Goal: Task Accomplishment & Management: Complete application form

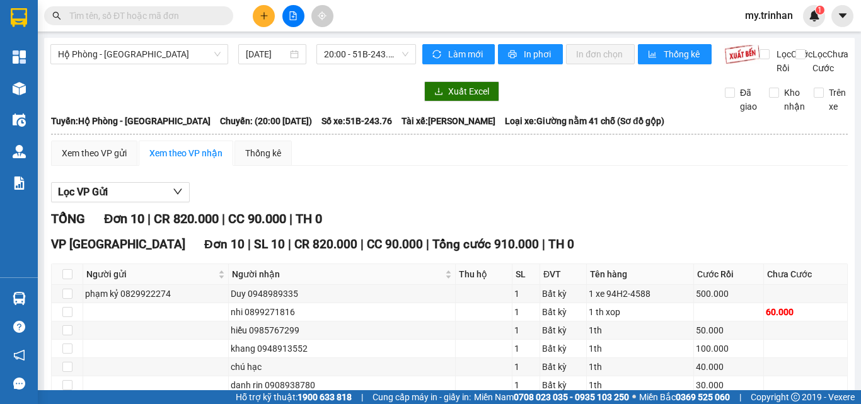
scroll to position [156, 0]
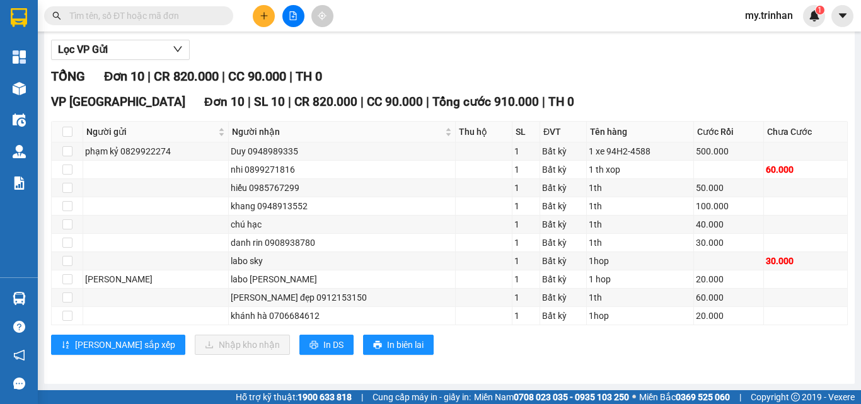
click at [147, 13] on input "text" at bounding box center [143, 16] width 149 height 14
click at [168, 19] on input "0" at bounding box center [143, 16] width 149 height 14
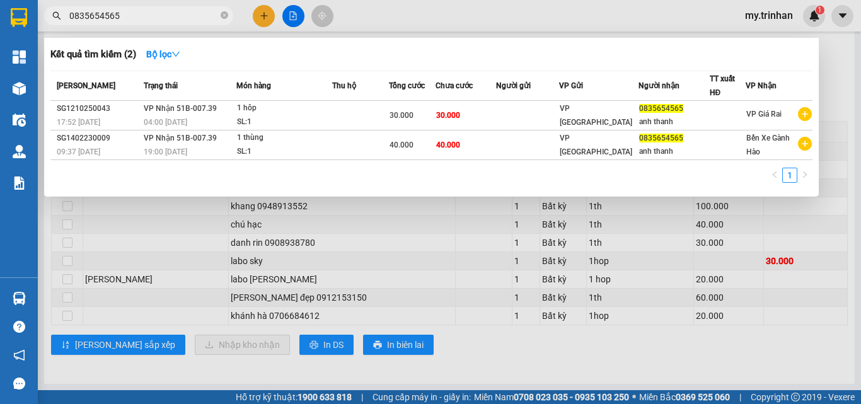
type input "0835654565"
click at [826, 61] on div at bounding box center [430, 202] width 861 height 404
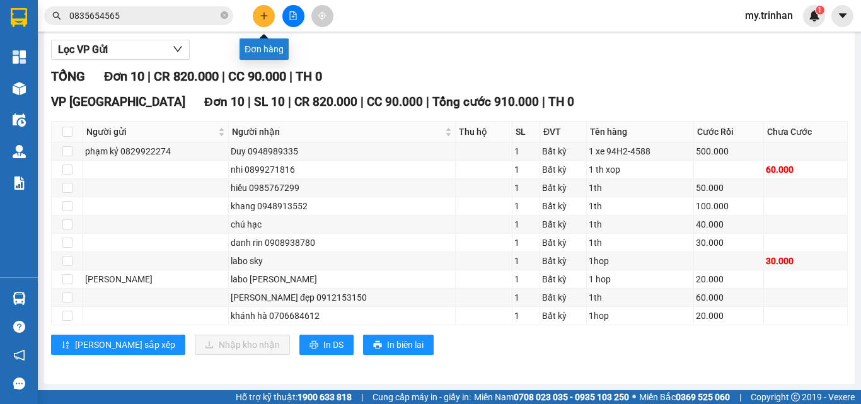
click at [263, 15] on icon "plus" at bounding box center [264, 15] width 9 height 9
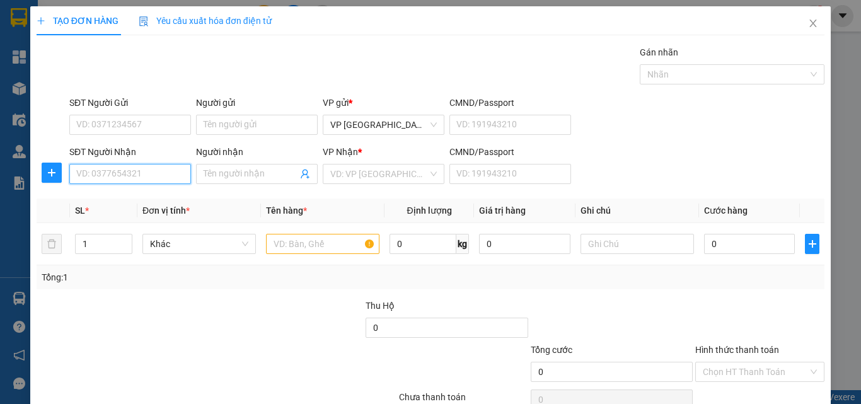
click at [116, 172] on input "SĐT Người Nhận" at bounding box center [130, 174] width 122 height 20
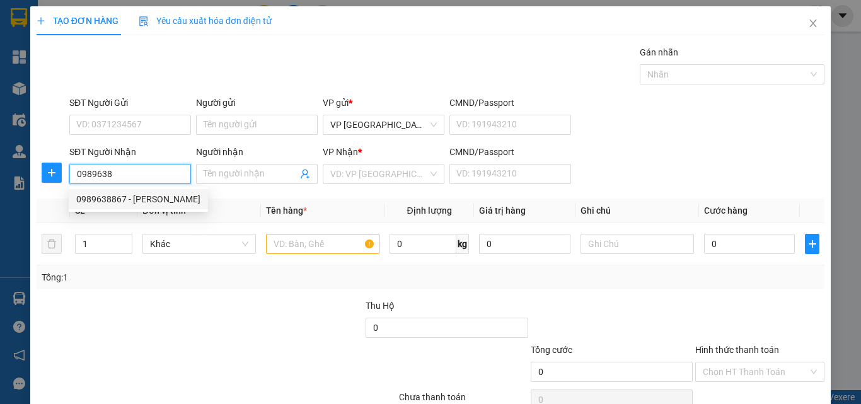
click at [117, 199] on div "0989638867 - [PERSON_NAME]" at bounding box center [138, 199] width 124 height 14
type input "0989638867"
type input "[PERSON_NAME]"
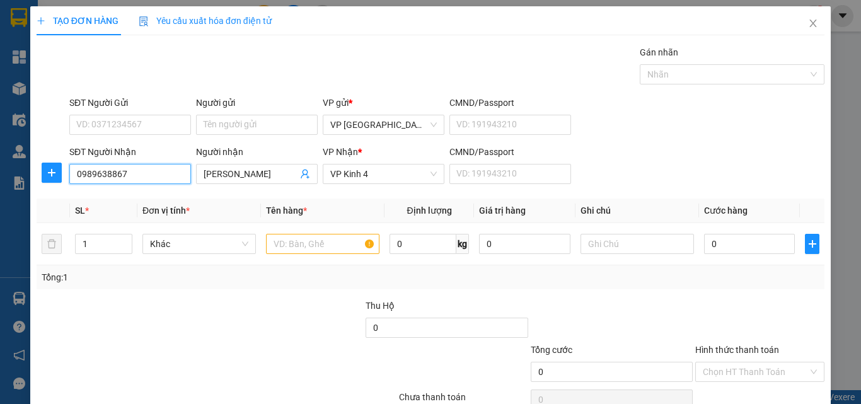
type input "160.000"
type input "0989638867"
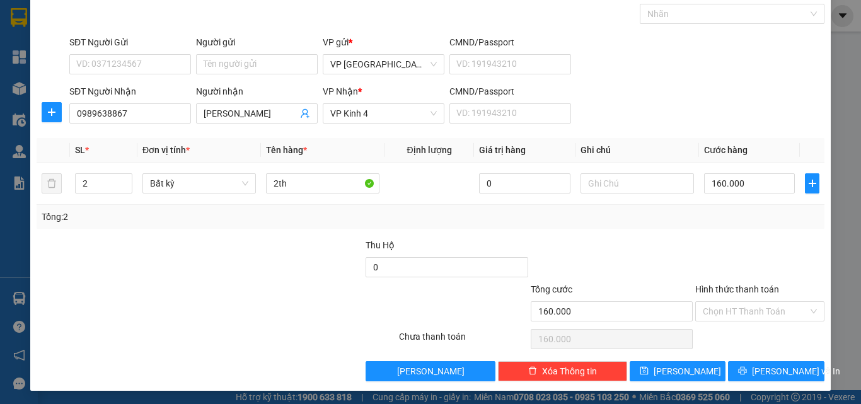
scroll to position [62, 0]
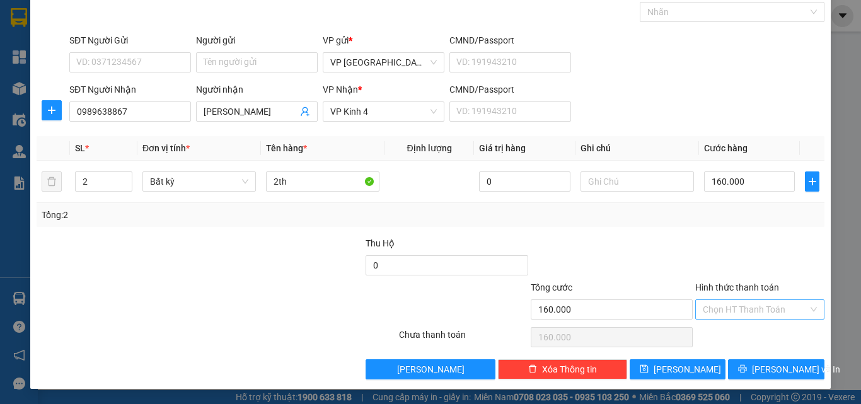
click at [728, 311] on input "Hình thức thanh toán" at bounding box center [755, 309] width 105 height 19
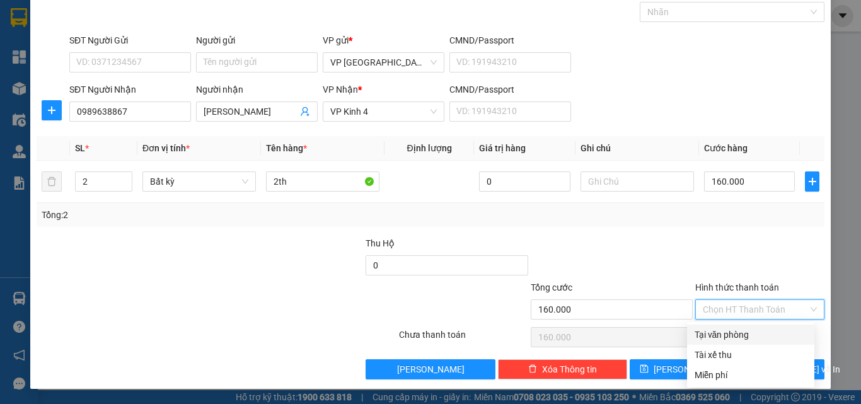
click at [736, 286] on label "Hình thức thanh toán" at bounding box center [737, 287] width 84 height 10
click at [736, 300] on input "Hình thức thanh toán" at bounding box center [755, 309] width 105 height 19
click at [778, 220] on div "Tổng: 2" at bounding box center [431, 215] width 778 height 14
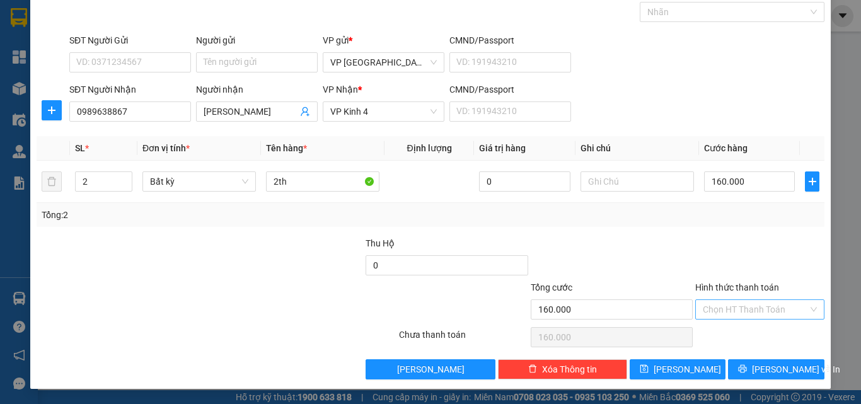
click at [724, 308] on input "Hình thức thanh toán" at bounding box center [755, 309] width 105 height 19
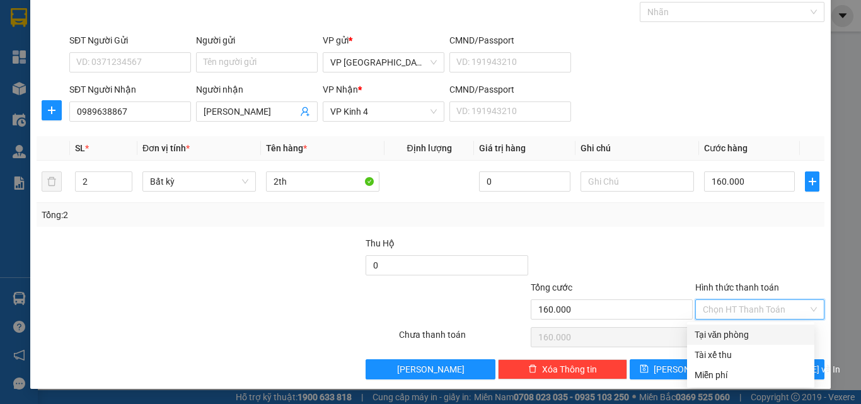
click at [719, 340] on div "Tại văn phòng" at bounding box center [751, 335] width 112 height 14
type input "0"
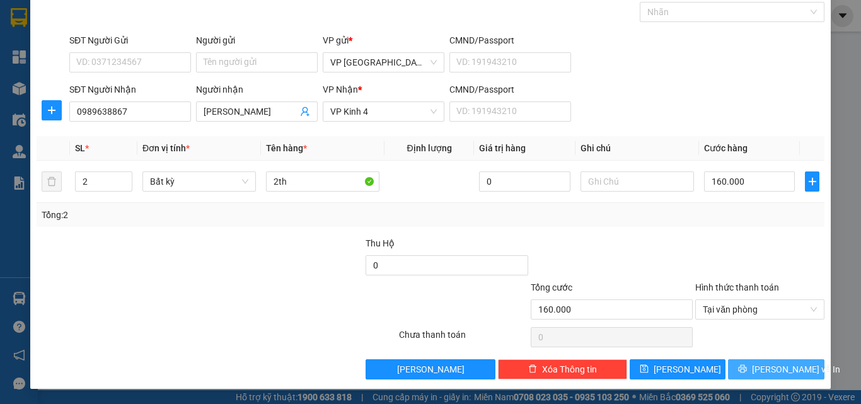
click at [774, 371] on span "[PERSON_NAME] và In" at bounding box center [796, 370] width 88 height 14
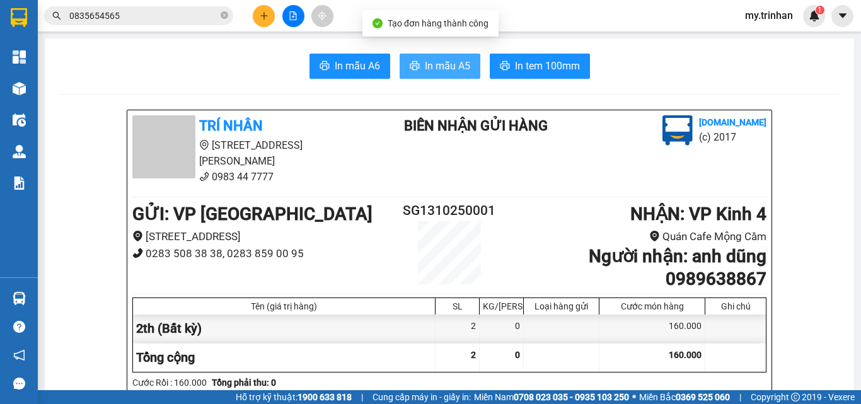
click at [432, 67] on span "In mẫu A5" at bounding box center [447, 66] width 45 height 16
click at [430, 62] on span "In mẫu A5" at bounding box center [447, 66] width 45 height 16
click at [438, 62] on span "In mẫu A5" at bounding box center [447, 66] width 45 height 16
click at [444, 74] on span "In mẫu A5" at bounding box center [447, 66] width 45 height 16
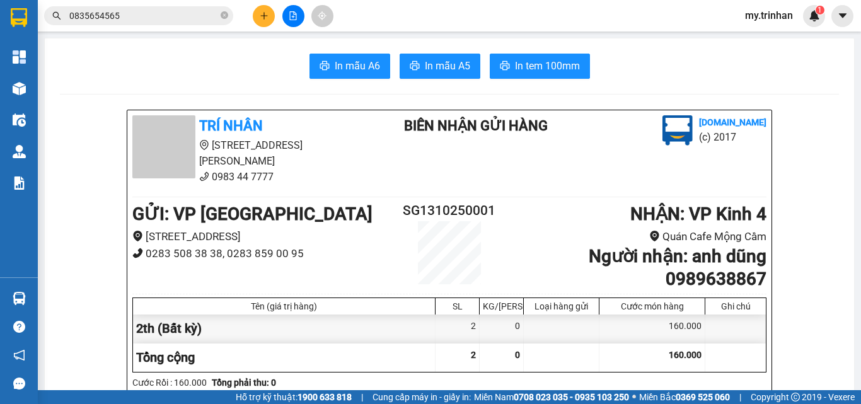
click at [291, 18] on icon "file-add" at bounding box center [293, 15] width 9 height 9
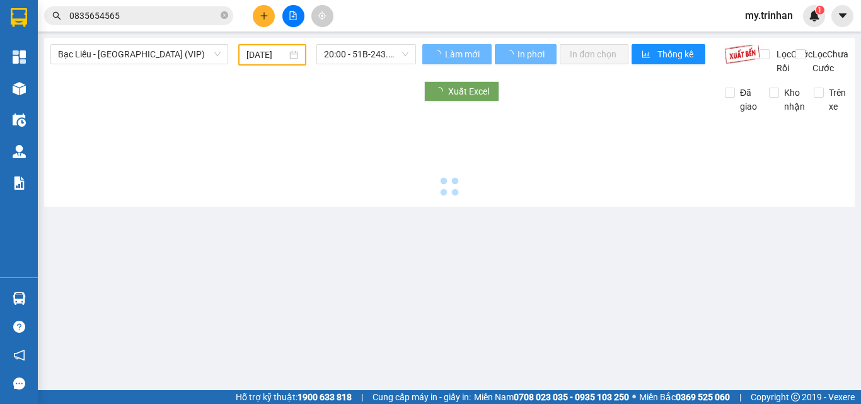
type input "[DATE]"
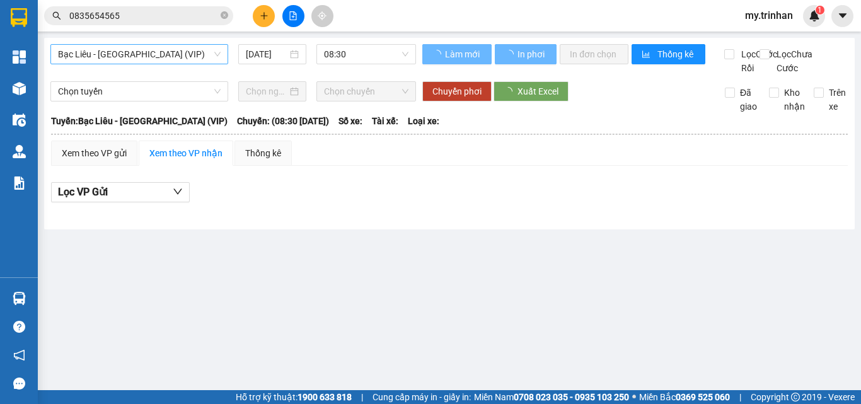
click at [115, 59] on span "Bạc Liêu - [GEOGRAPHIC_DATA] (VIP)" at bounding box center [139, 54] width 163 height 19
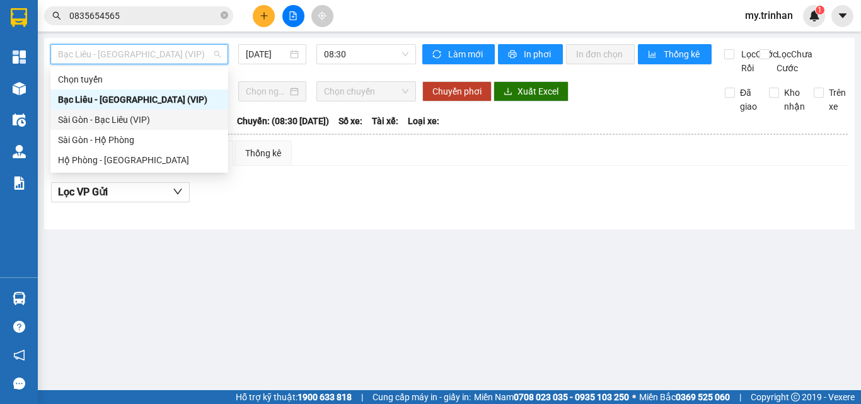
click at [103, 118] on div "Sài Gòn - Bạc Liêu (VIP)" at bounding box center [139, 120] width 163 height 14
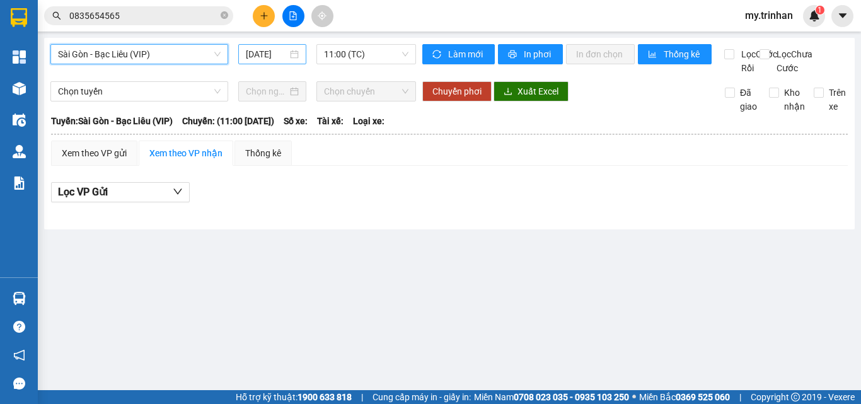
click at [265, 55] on input "[DATE]" at bounding box center [267, 54] width 42 height 14
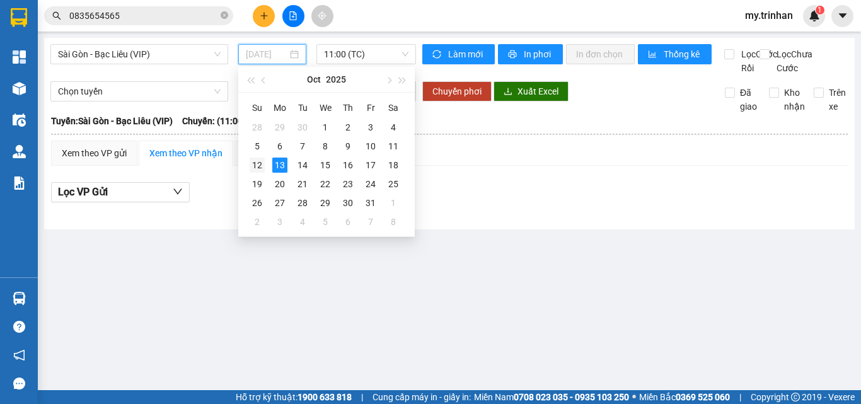
click at [259, 163] on div "12" at bounding box center [257, 165] width 15 height 15
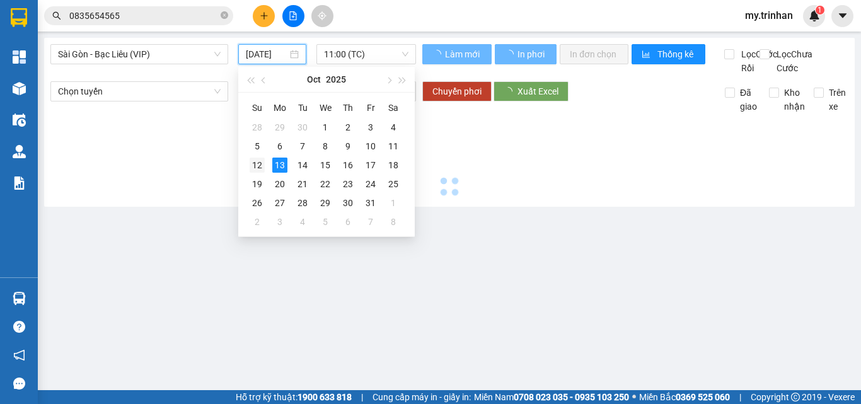
type input "[DATE]"
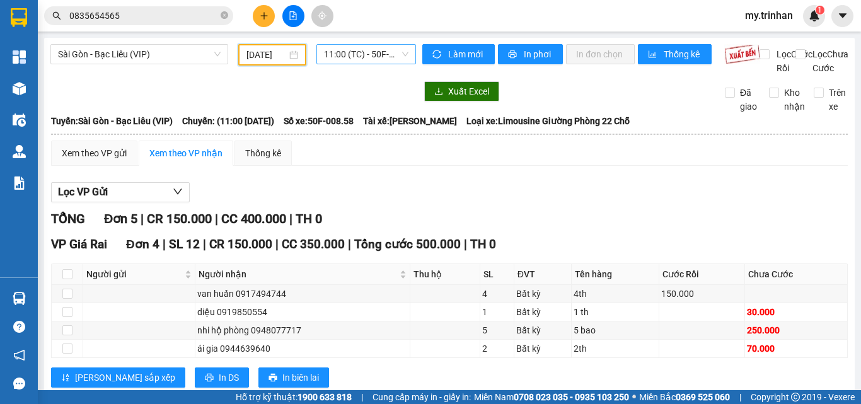
click at [364, 55] on span "11:00 (TC) - 50F-008.58" at bounding box center [366, 54] width 84 height 19
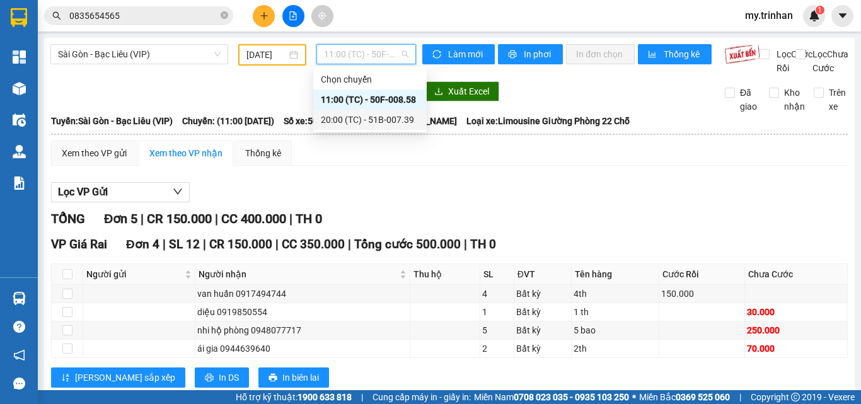
click at [339, 117] on div "20:00 (TC) - 51B-007.39" at bounding box center [370, 120] width 98 height 14
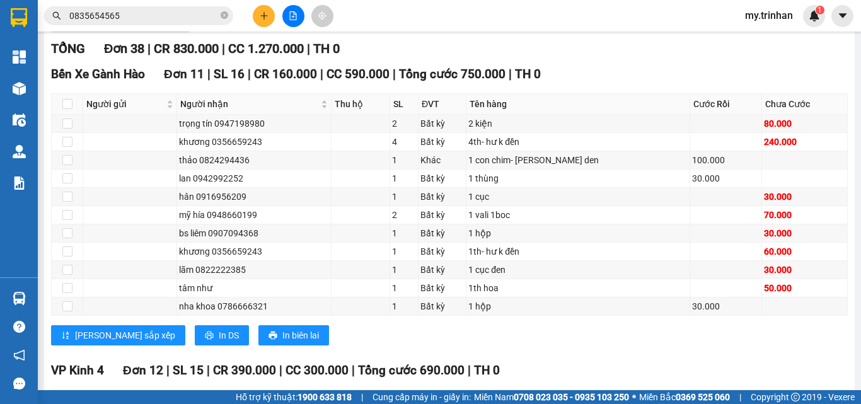
scroll to position [168, 0]
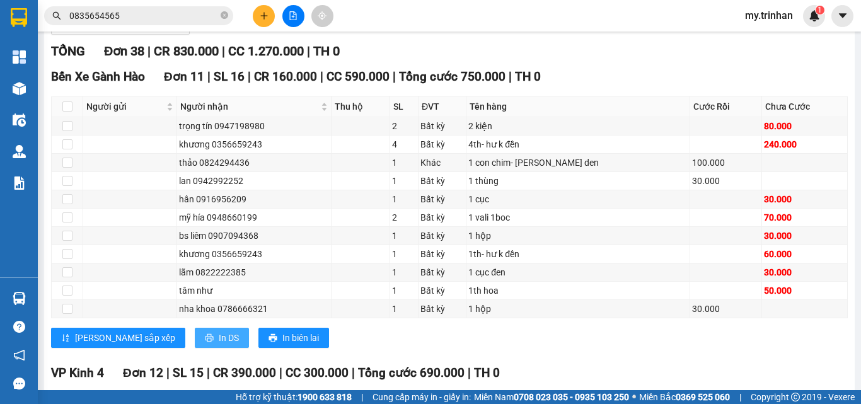
drag, startPoint x: 173, startPoint y: 352, endPoint x: 119, endPoint y: 347, distance: 53.8
click at [219, 345] on span "In DS" at bounding box center [229, 338] width 20 height 14
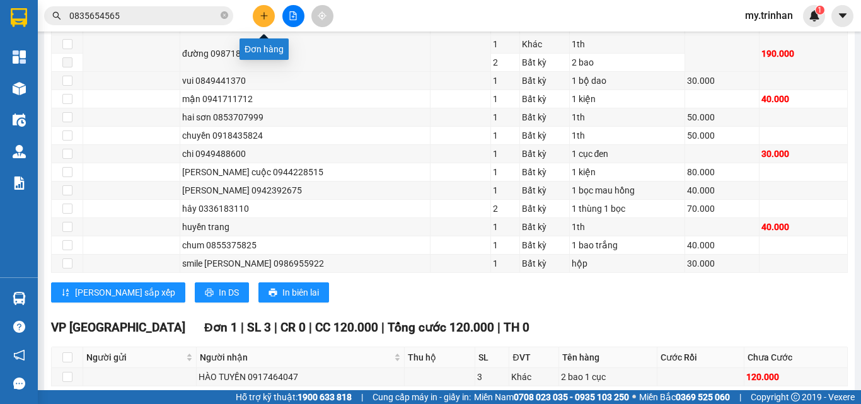
click at [260, 16] on icon "plus" at bounding box center [264, 15] width 9 height 9
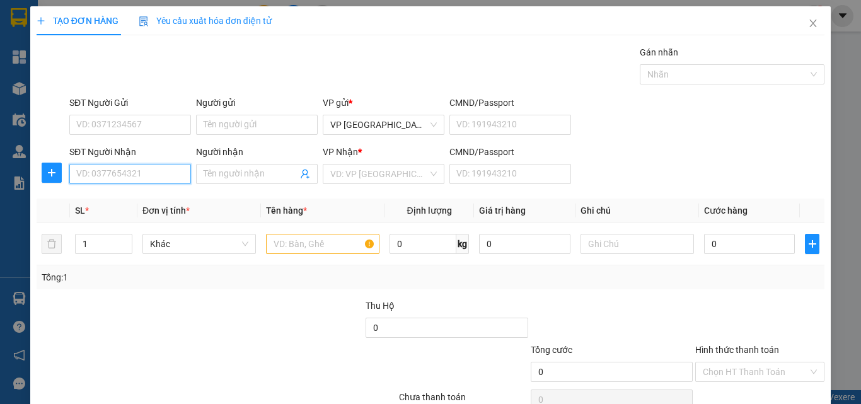
click at [139, 177] on input "SĐT Người Nhận" at bounding box center [130, 174] width 122 height 20
type input "0947441424"
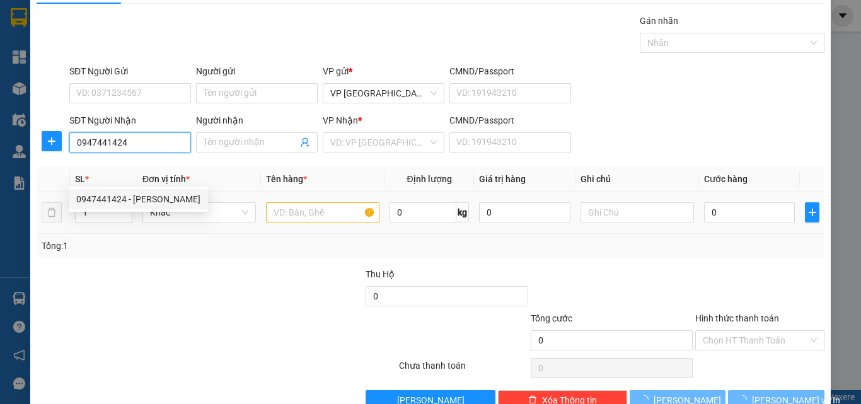
scroll to position [62, 0]
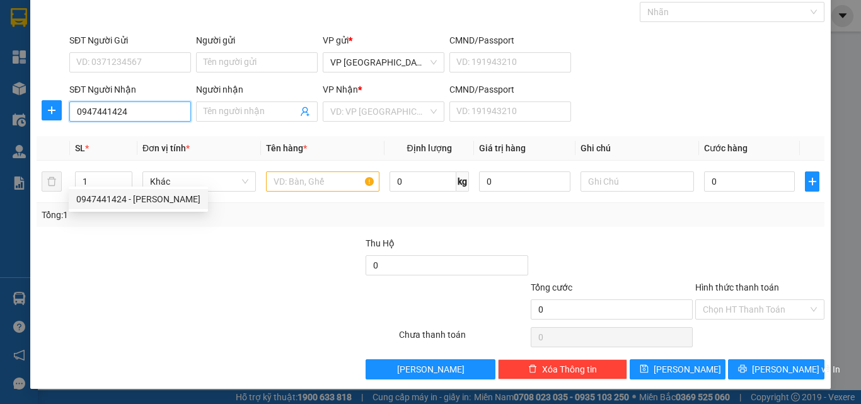
click at [118, 202] on div "0947441424 - [PERSON_NAME]" at bounding box center [138, 199] width 124 height 14
type input "[PERSON_NAME]"
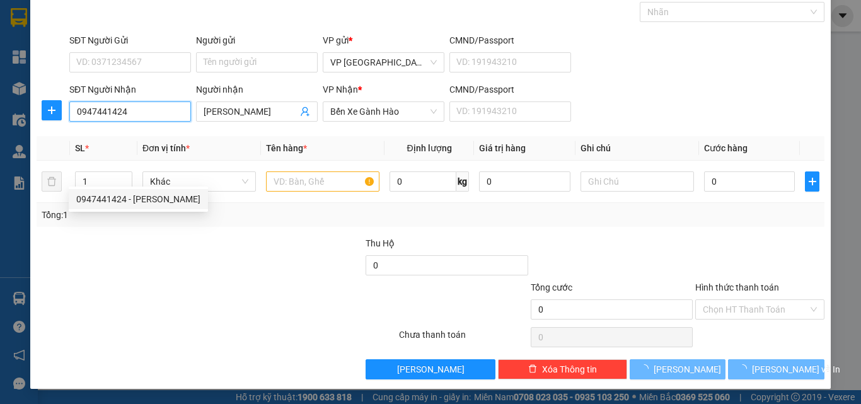
type input "60.000"
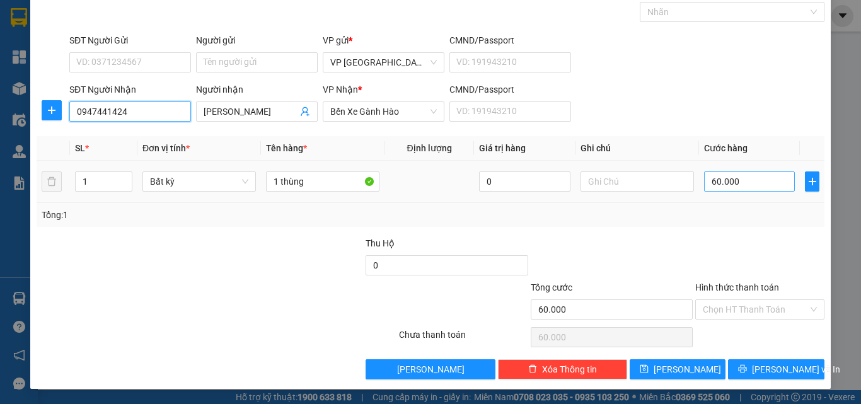
type input "0947441424"
click at [745, 179] on input "60.000" at bounding box center [749, 182] width 91 height 20
type input "1"
type input "15"
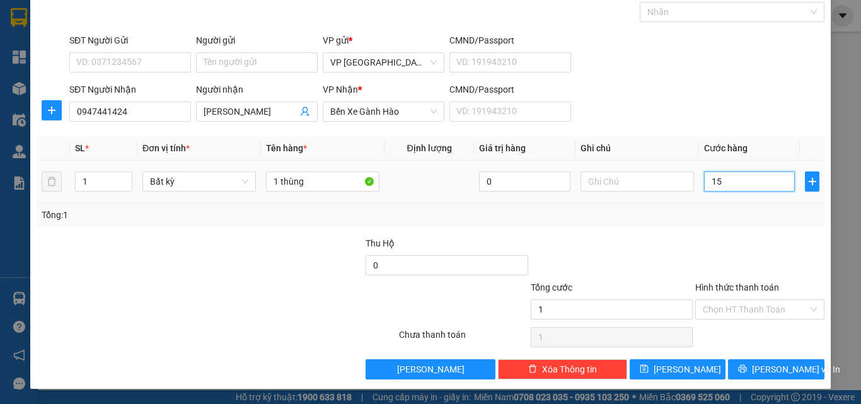
type input "15"
type input "150"
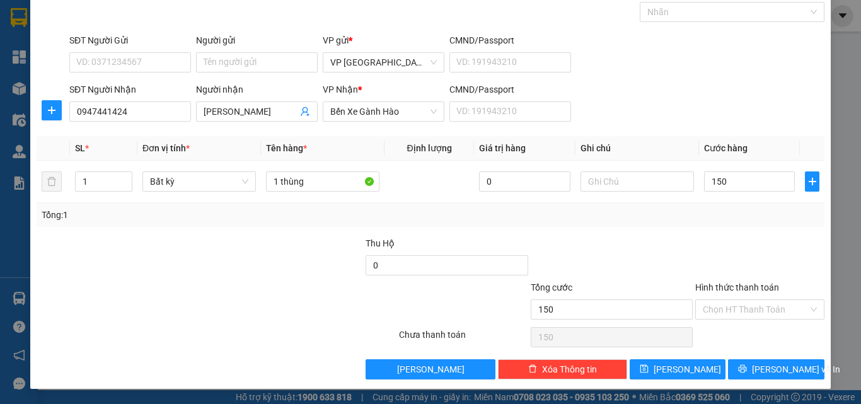
type input "150.000"
click at [734, 235] on div "Transit Pickup Surcharge Ids Transit Deliver Surcharge Ids Transit Deliver Surc…" at bounding box center [431, 181] width 788 height 397
click at [774, 364] on span "[PERSON_NAME] và In" at bounding box center [796, 370] width 88 height 14
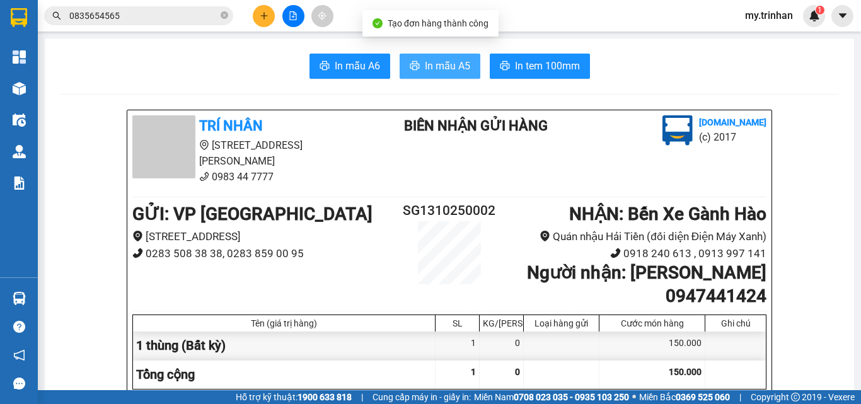
click at [464, 69] on span "In mẫu A5" at bounding box center [447, 66] width 45 height 16
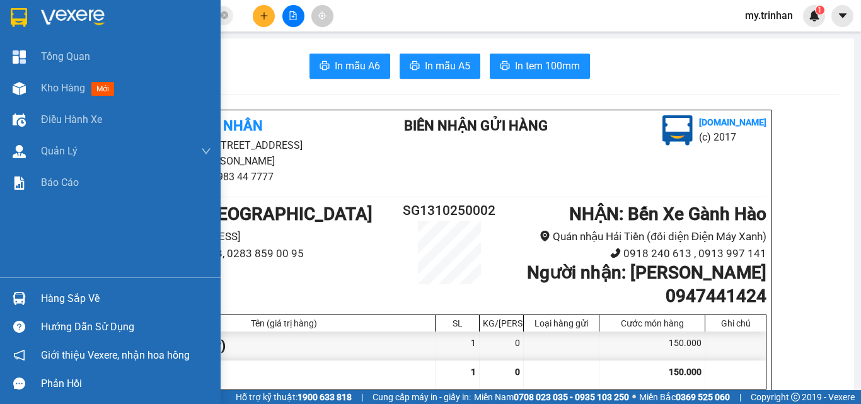
click at [20, 12] on img at bounding box center [19, 17] width 16 height 19
